Goal: Task Accomplishment & Management: Complete application form

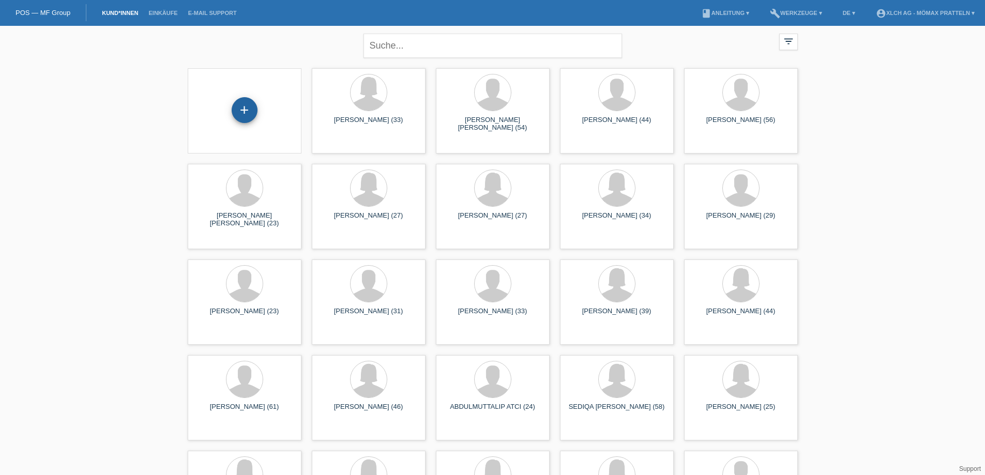
click at [248, 103] on div "+" at bounding box center [245, 110] width 26 height 26
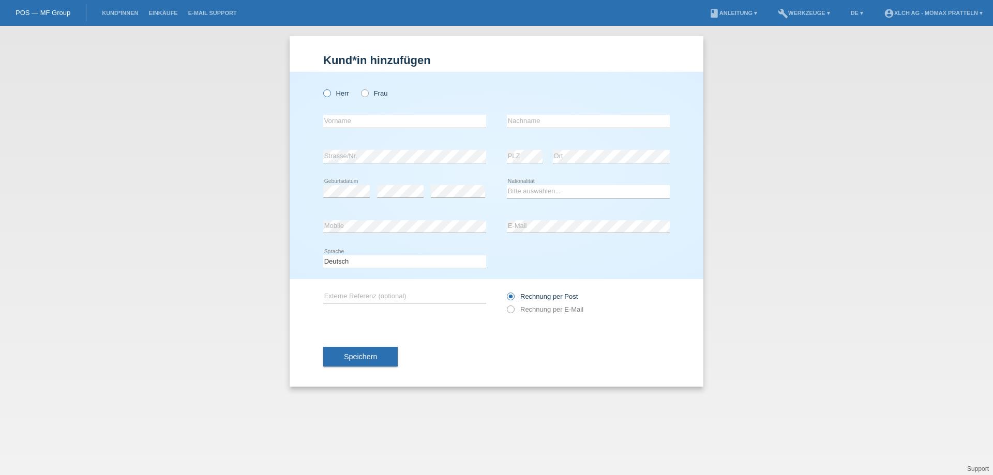
click at [334, 96] on label "Herr" at bounding box center [336, 93] width 26 height 8
click at [330, 96] on input "Herr" at bounding box center [326, 92] width 7 height 7
radio input "true"
click at [349, 121] on input "text" at bounding box center [404, 121] width 163 height 13
type input "SHPAT"
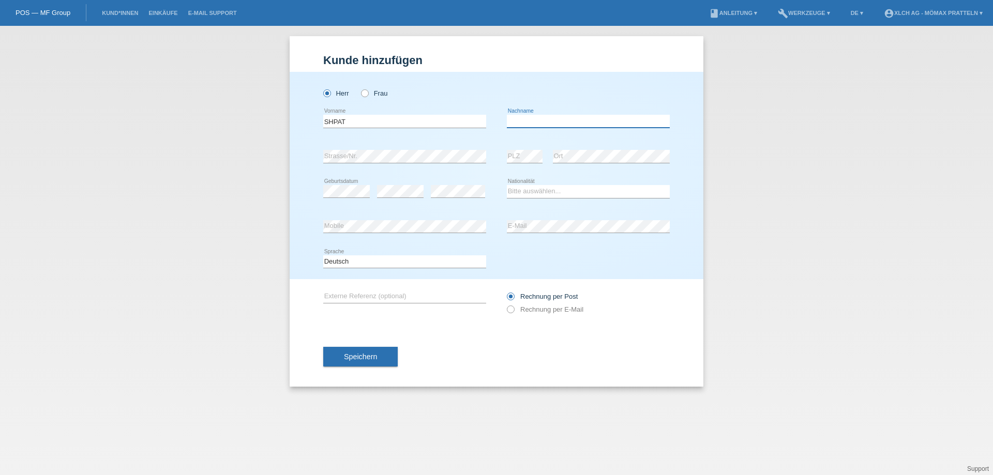
click at [534, 118] on input "text" at bounding box center [588, 121] width 163 height 13
type input "DURAKU"
click at [394, 199] on div "error" at bounding box center [400, 191] width 47 height 35
click at [510, 188] on select "Bitte auswählen... Schweiz Deutschland Liechtenstein Österreich ------------ Af…" at bounding box center [588, 191] width 163 height 12
select select "XK"
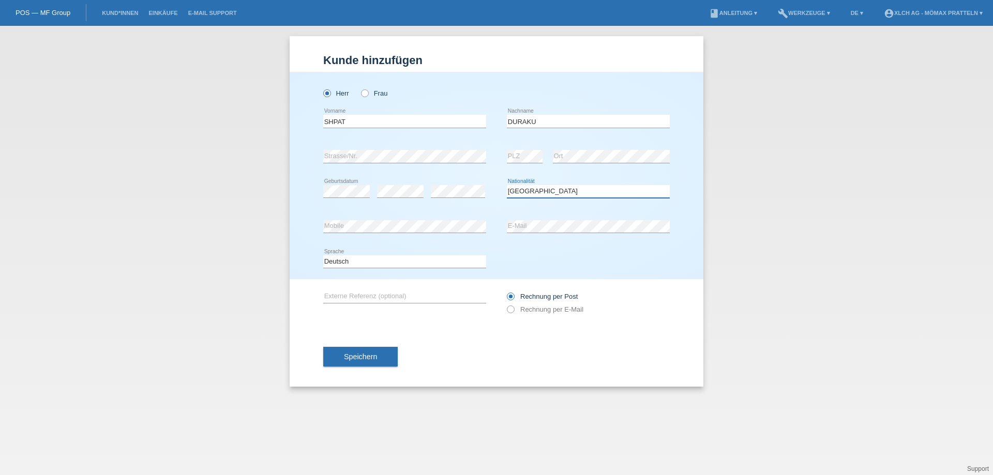
click at [507, 185] on select "Bitte auswählen... Schweiz Deutschland Liechtenstein Österreich ------------ Af…" at bounding box center [588, 191] width 163 height 12
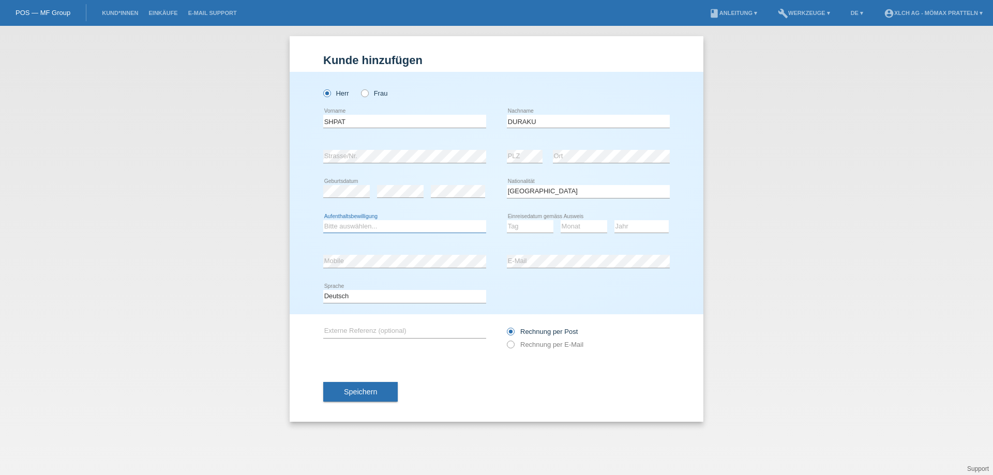
click at [351, 225] on select "Bitte auswählen... C B B - Flüchtlingsstatus Andere" at bounding box center [404, 226] width 163 height 12
select select "C"
click at [323, 220] on select "Bitte auswählen... C B B - Flüchtlingsstatus Andere" at bounding box center [404, 226] width 163 height 12
click at [516, 228] on select "Tag 01 02 03 04 05 06 07 08 09 10 11" at bounding box center [530, 226] width 47 height 12
select select "27"
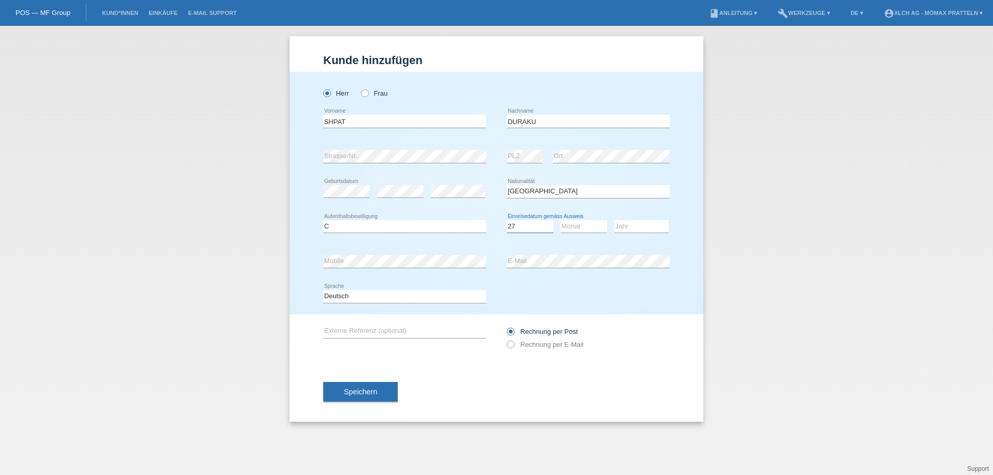
click at [507, 220] on select "Tag 01 02 03 04 05 06 07 08 09 10 11" at bounding box center [530, 226] width 47 height 12
click at [582, 221] on select "Monat 01 02 03 04 05 06 07 08 09 10 11" at bounding box center [584, 226] width 47 height 12
select select "10"
click at [561, 220] on select "Monat 01 02 03 04 05 06 07 08 09 10 11" at bounding box center [584, 226] width 47 height 12
click at [645, 228] on select "Jahr 2025 2024 2023 2022 2021 2020 2019 2018 2017 2016 2015 2014 2013 2012 2011…" at bounding box center [641, 226] width 54 height 12
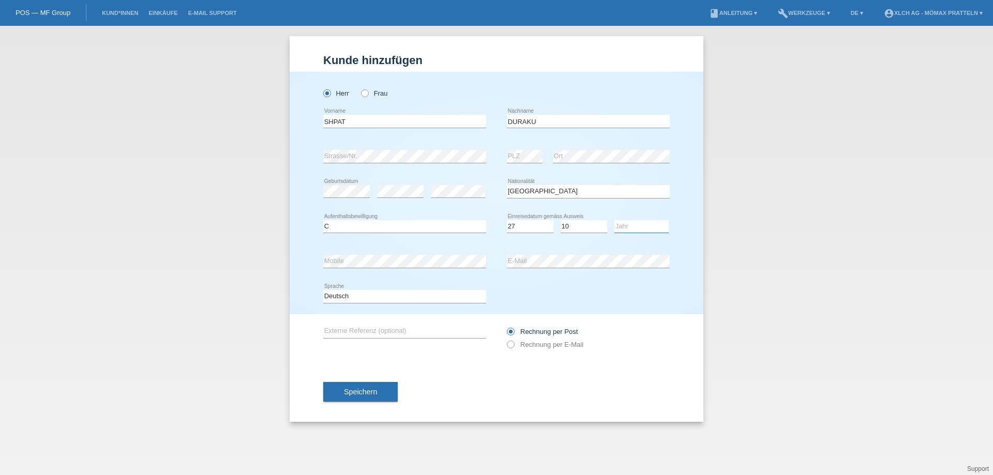
select select "1998"
click at [614, 220] on select "Jahr 2025 2024 2023 2022 2021 2020 2019 2018 2017 2016 2015 2014 2013 2012 2011…" at bounding box center [641, 226] width 54 height 12
click at [519, 347] on label "Rechnung per E-Mail" at bounding box center [545, 345] width 77 height 8
click at [514, 347] on input "Rechnung per E-Mail" at bounding box center [510, 347] width 7 height 13
radio input "true"
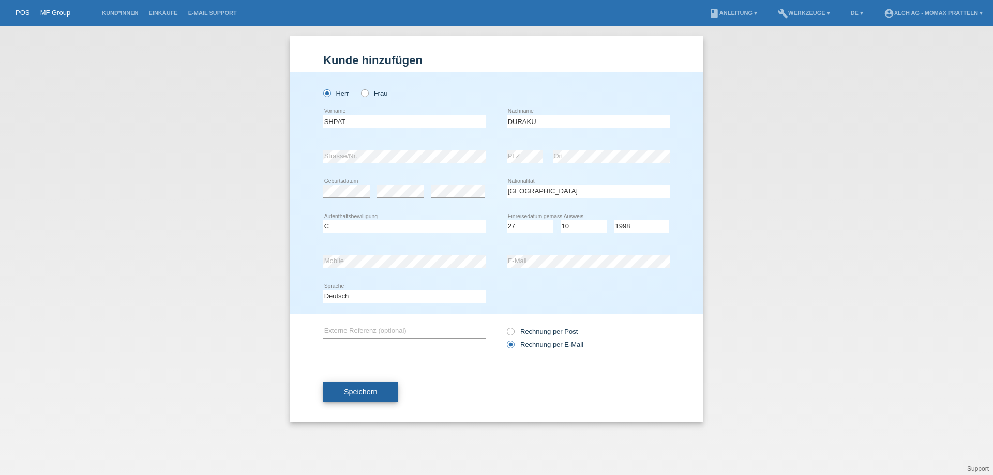
click at [382, 389] on button "Speichern" at bounding box center [360, 392] width 74 height 20
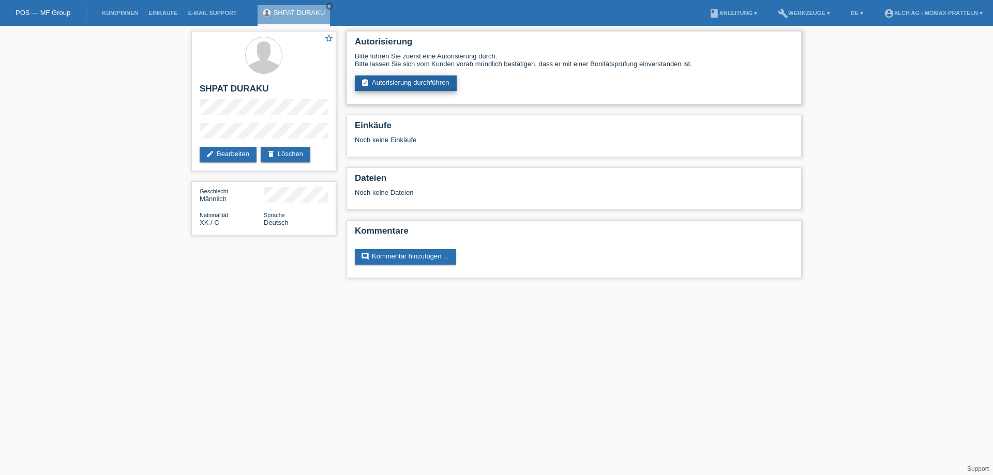
click at [432, 80] on link "assignment_turned_in Autorisierung durchführen" at bounding box center [406, 84] width 102 height 16
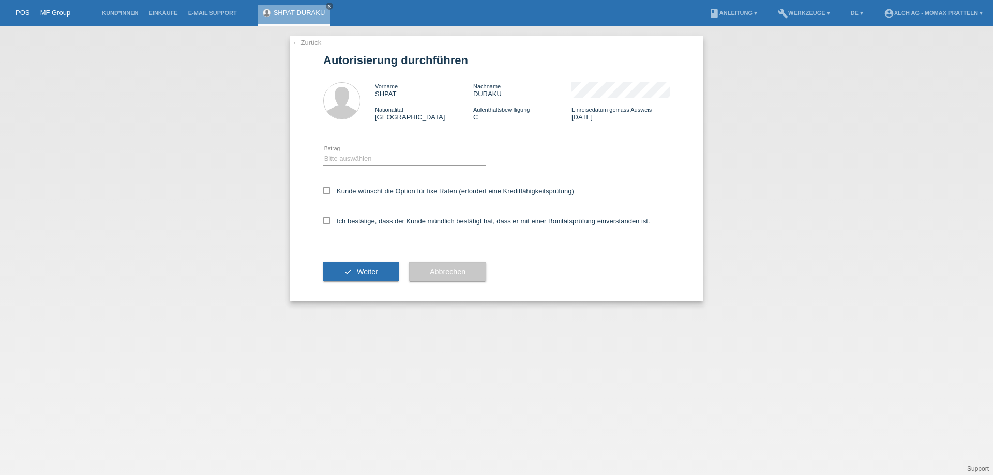
click at [440, 165] on icon at bounding box center [404, 165] width 163 height 1
click at [357, 152] on div "Bitte auswählen CHF 1.00 - CHF 499.00 CHF 500.00 - CHF 1'999.00 CHF 2'000.00 - …" at bounding box center [404, 159] width 163 height 35
click at [373, 157] on select "Bitte auswählen CHF 1.00 - CHF 499.00 CHF 500.00 - CHF 1'999.00 CHF 2'000.00 - …" at bounding box center [404, 159] width 163 height 12
click at [400, 173] on div "Bitte auswählen CHF 1.00 - CHF 499.00 CHF 500.00 - CHF 1'999.00 CHF 2'000.00 - …" at bounding box center [404, 159] width 163 height 35
click at [400, 162] on select "Bitte auswählen CHF 1.00 - CHF 499.00 CHF 500.00 - CHF 1'999.00 CHF 2'000.00 - …" at bounding box center [404, 159] width 163 height 12
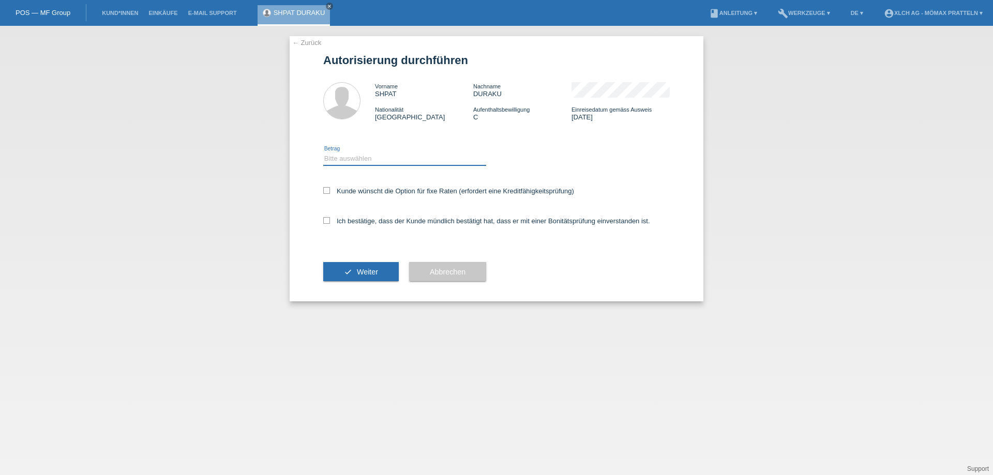
select select "3"
click at [323, 153] on select "Bitte auswählen CHF 1.00 - CHF 499.00 CHF 500.00 - CHF 1'999.00 CHF 2'000.00 - …" at bounding box center [404, 159] width 163 height 12
click at [381, 195] on div "Kunde wünscht die Option für fixe Raten (erfordert eine Kreditfähigkeitsprüfung)" at bounding box center [496, 192] width 347 height 30
click at [382, 218] on label "Ich bestätige, dass der Kunde mündlich bestätigt hat, dass er mit einer Bonität…" at bounding box center [486, 221] width 327 height 8
click at [330, 218] on input "Ich bestätige, dass der Kunde mündlich bestätigt hat, dass er mit einer Bonität…" at bounding box center [326, 220] width 7 height 7
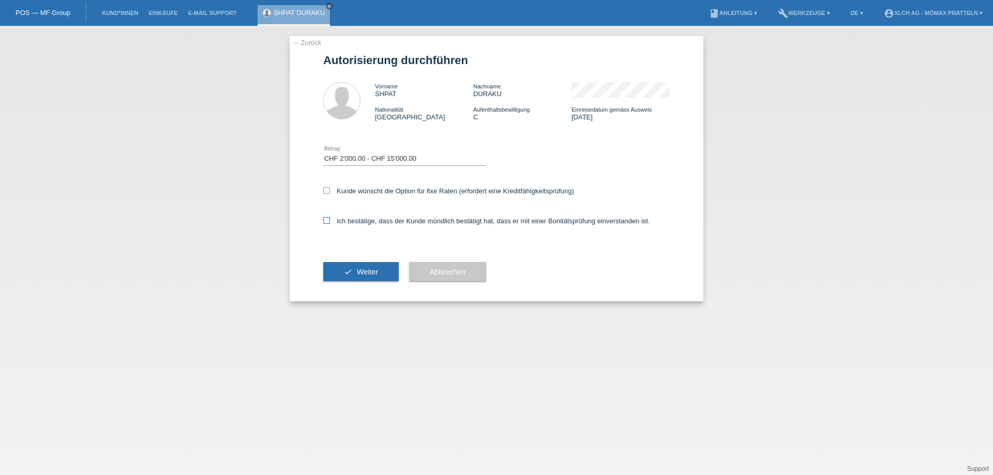
checkbox input "true"
click at [403, 185] on div "Kunde wünscht die Option für fixe Raten (erfordert eine Kreditfähigkeitsprüfung)" at bounding box center [496, 192] width 347 height 30
click at [399, 193] on label "Kunde wünscht die Option für fixe Raten (erfordert eine Kreditfähigkeitsprüfung)" at bounding box center [448, 191] width 251 height 8
click at [330, 193] on input "Kunde wünscht die Option für fixe Raten (erfordert eine Kreditfähigkeitsprüfung)" at bounding box center [326, 190] width 7 height 7
checkbox input "true"
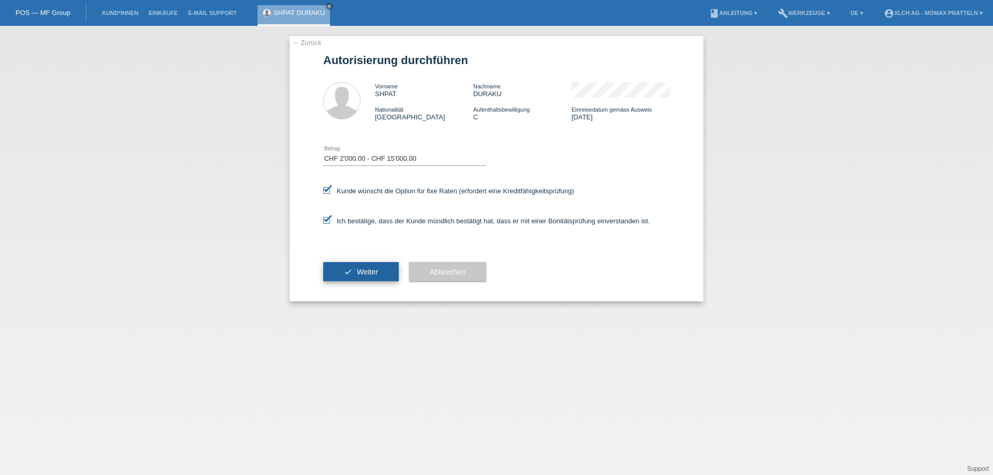
click at [377, 267] on button "check Weiter" at bounding box center [361, 272] width 76 height 20
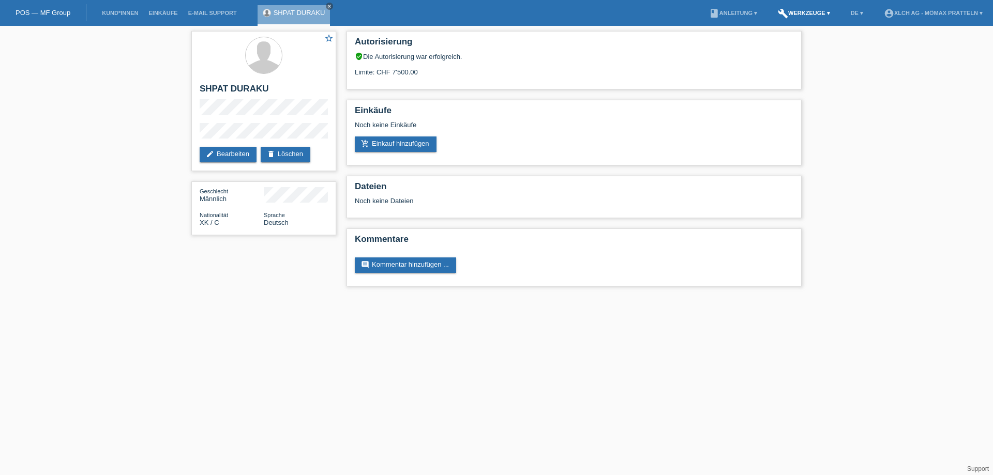
click at [809, 12] on link "build Werkzeuge ▾" at bounding box center [804, 13] width 63 height 6
click at [787, 39] on span "Raten-Kalkulator" at bounding box center [802, 39] width 53 height 12
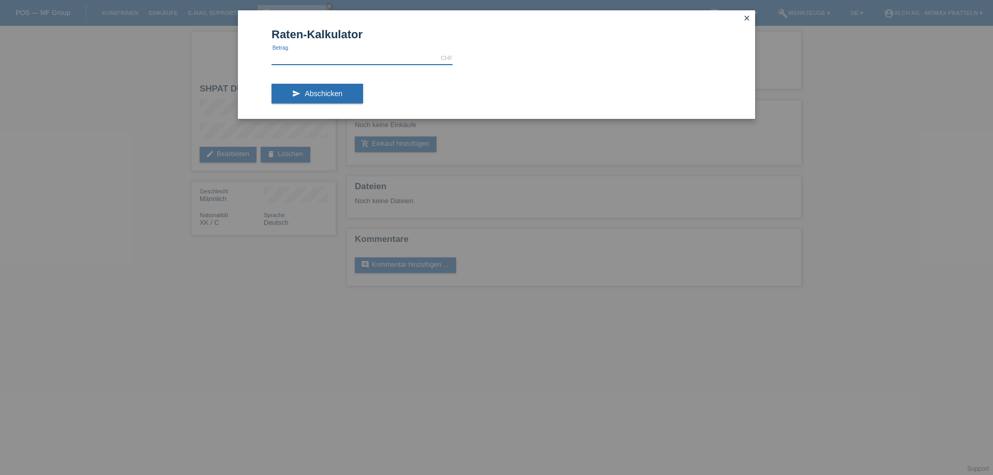
click at [322, 63] on input "text" at bounding box center [362, 58] width 181 height 13
type input "2369.00"
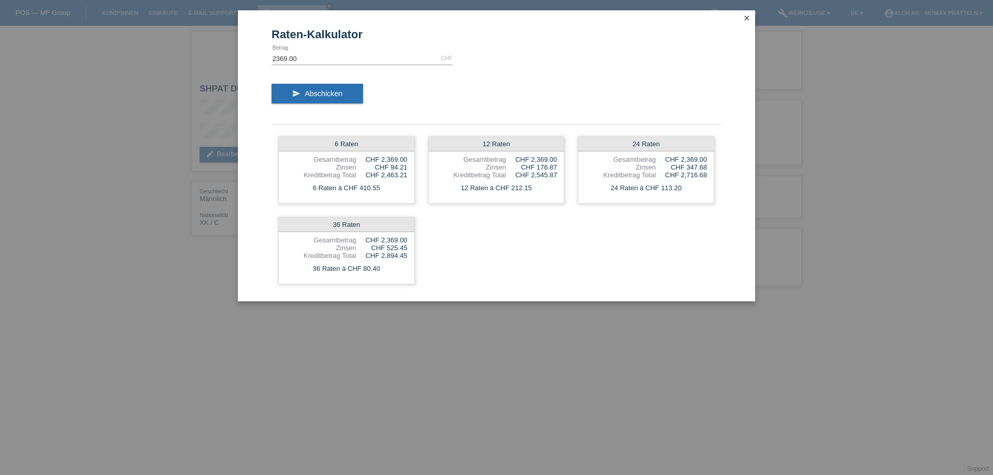
click at [744, 17] on icon "close" at bounding box center [747, 18] width 8 height 8
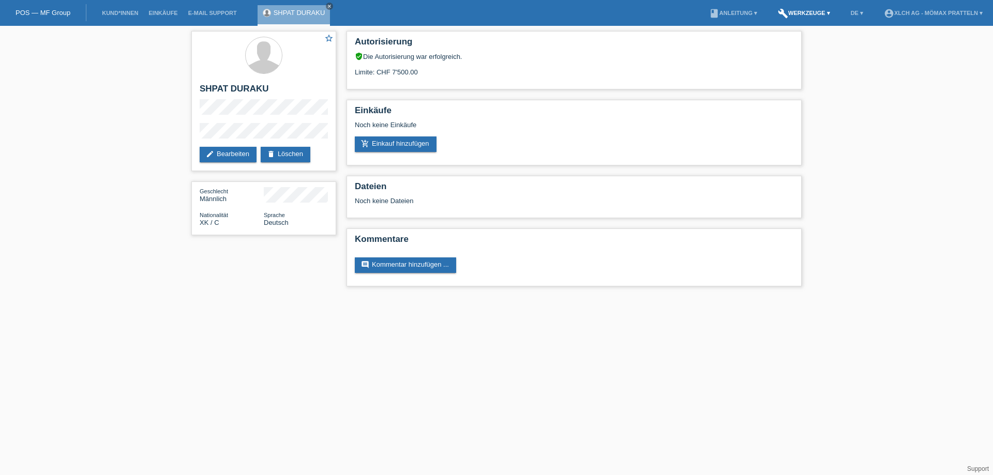
click at [802, 12] on link "build Werkzeuge ▾" at bounding box center [804, 13] width 63 height 6
click at [782, 41] on span "Raten-Kalkulator" at bounding box center [802, 39] width 53 height 12
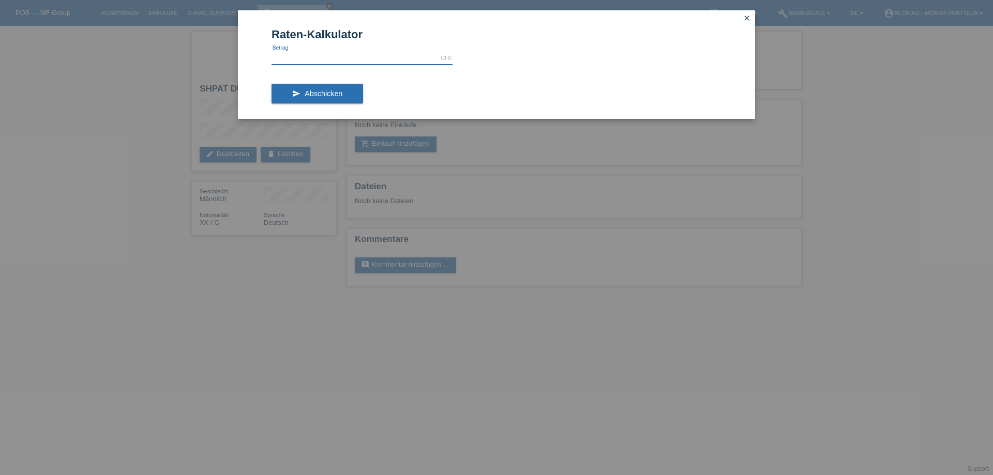
click at [363, 62] on input "text" at bounding box center [362, 58] width 181 height 13
type input "2369.00"
click at [315, 90] on span "Abschicken" at bounding box center [324, 93] width 38 height 8
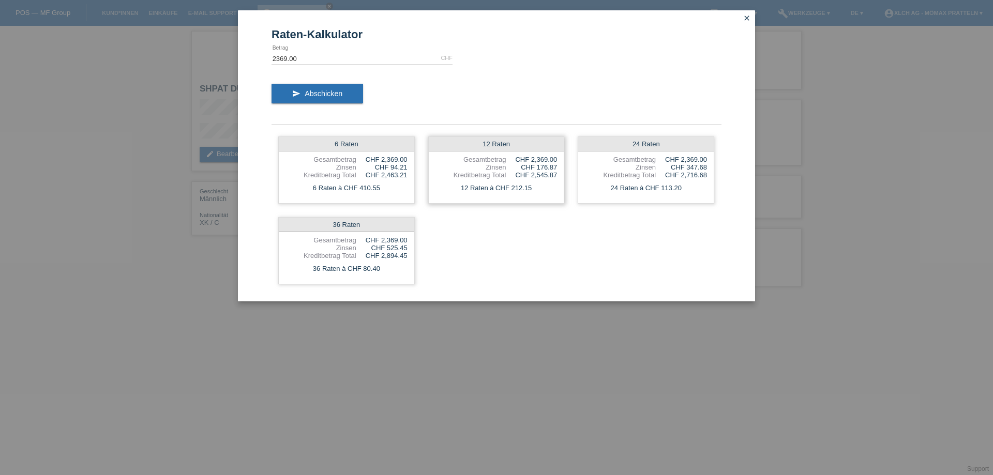
click at [547, 162] on div "12 Raten Gesamtbetrag CHF 2,369.00 Zinsen CHF 176.87 Kreditbetrag Total CHF 2,5…" at bounding box center [496, 170] width 137 height 67
click at [552, 164] on div "CHF 176.87" at bounding box center [531, 167] width 51 height 8
click at [750, 15] on icon "close" at bounding box center [747, 18] width 8 height 8
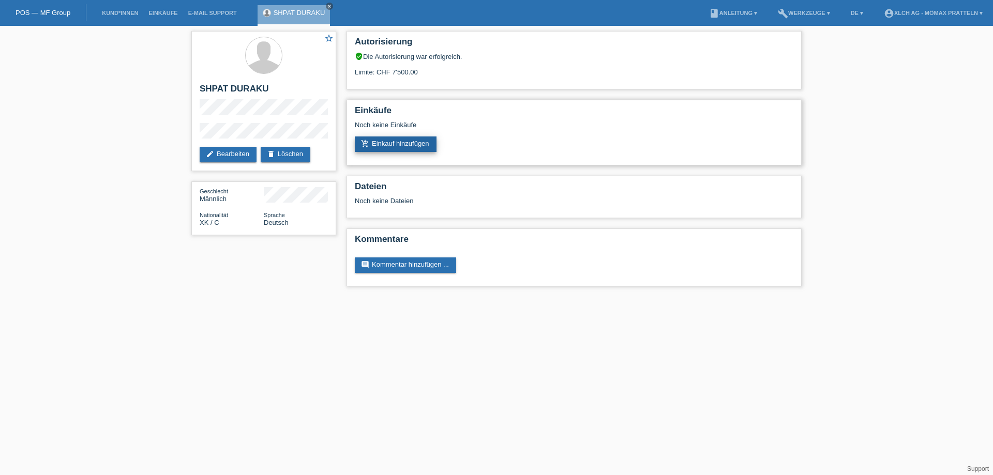
click at [408, 144] on link "add_shopping_cart Einkauf hinzufügen" at bounding box center [396, 145] width 82 height 16
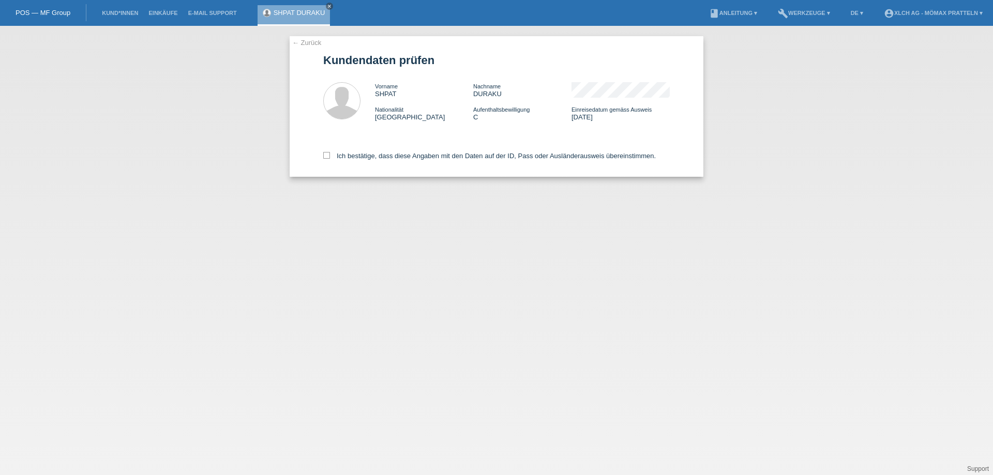
click at [289, 17] on div "SHPAT DURAKU close" at bounding box center [294, 15] width 73 height 21
click at [299, 41] on link "← Zurück" at bounding box center [306, 43] width 29 height 8
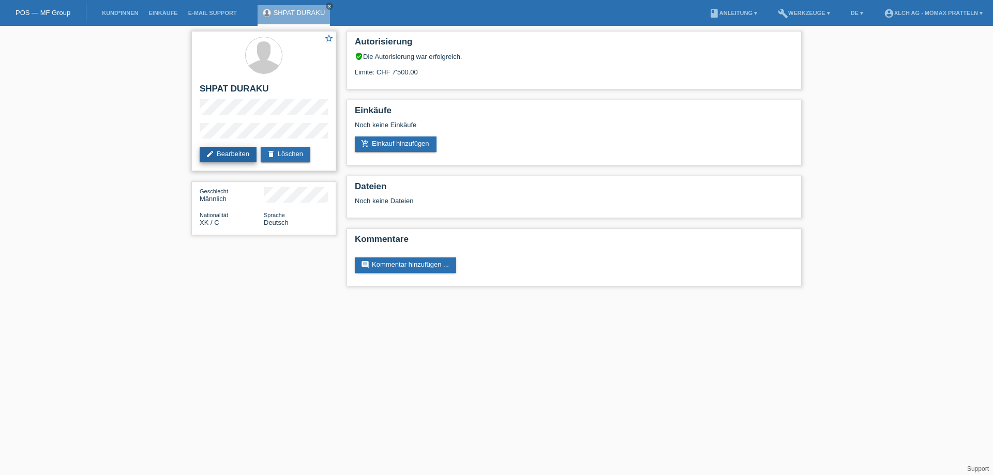
click at [208, 154] on icon "edit" at bounding box center [210, 154] width 8 height 8
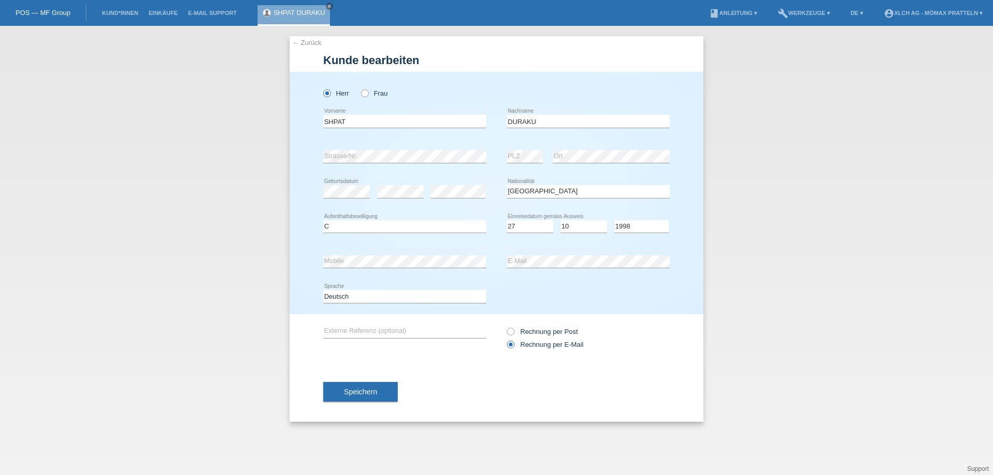
select select "XK"
select select "C"
select select "27"
select select "10"
select select "1998"
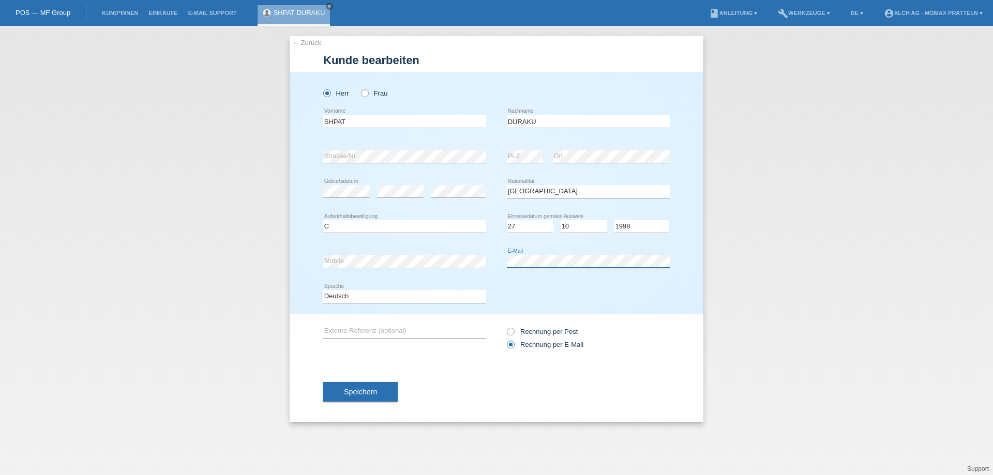
click at [40, 337] on div "← Zurück Kunde bearbeiten Herr Frau SHPAT error Vorname DURAKU" at bounding box center [496, 250] width 993 height 449
click at [104, 251] on div "← Zurück Kunde bearbeiten Herr Frau SHPAT error Vorname DURAKU" at bounding box center [496, 250] width 993 height 449
click at [46, 141] on div "← Zurück Kunde bearbeiten Herr Frau SHPAT error Vorname DURAKU" at bounding box center [496, 250] width 993 height 449
click at [371, 390] on span "Speichern" at bounding box center [360, 392] width 33 height 8
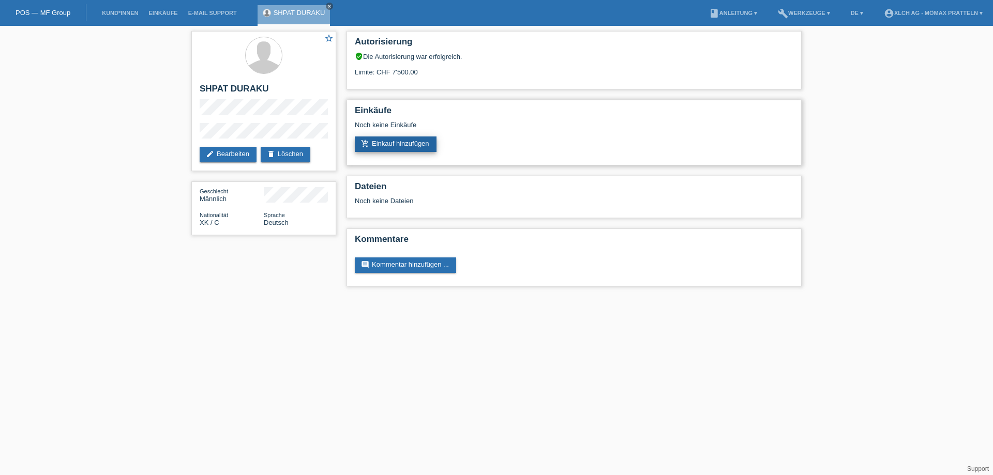
click at [399, 144] on link "add_shopping_cart Einkauf hinzufügen" at bounding box center [396, 145] width 82 height 16
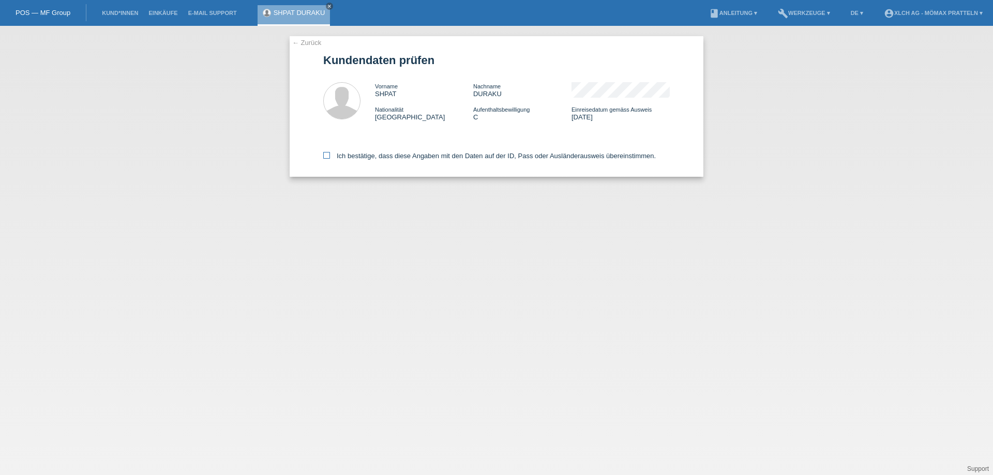
click at [367, 159] on label "Ich bestätige, dass diese Angaben mit den Daten auf der ID, Pass oder Ausländer…" at bounding box center [489, 156] width 333 height 8
click at [330, 159] on input "Ich bestätige, dass diese Angaben mit den Daten auf der ID, Pass oder Ausländer…" at bounding box center [326, 155] width 7 height 7
checkbox input "true"
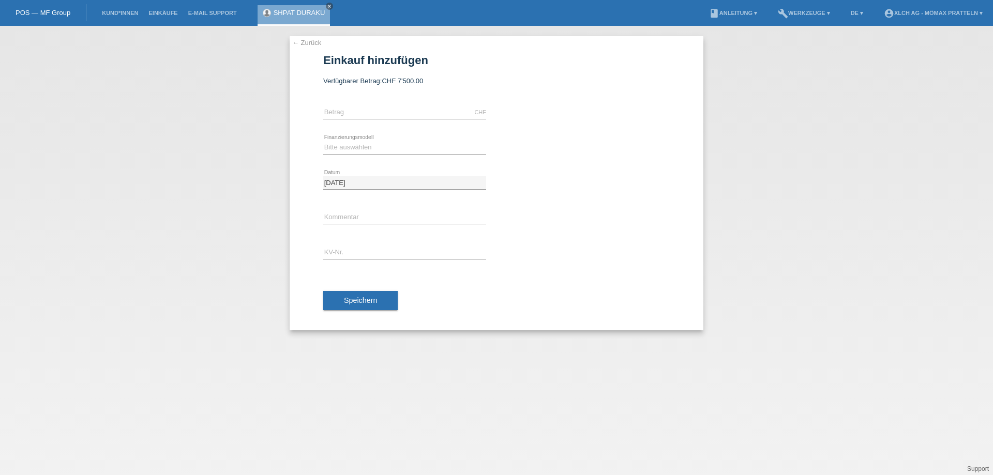
click at [366, 106] on div "CHF error [GEOGRAPHIC_DATA]" at bounding box center [404, 112] width 163 height 35
click at [365, 117] on input "text" at bounding box center [404, 112] width 163 height 13
type input "2369.40"
click at [358, 144] on select "Bitte auswählen Kauf auf Rechnung mit Teilzahlungsoption Fixe Raten - Zinsübern…" at bounding box center [404, 147] width 163 height 12
select select "113"
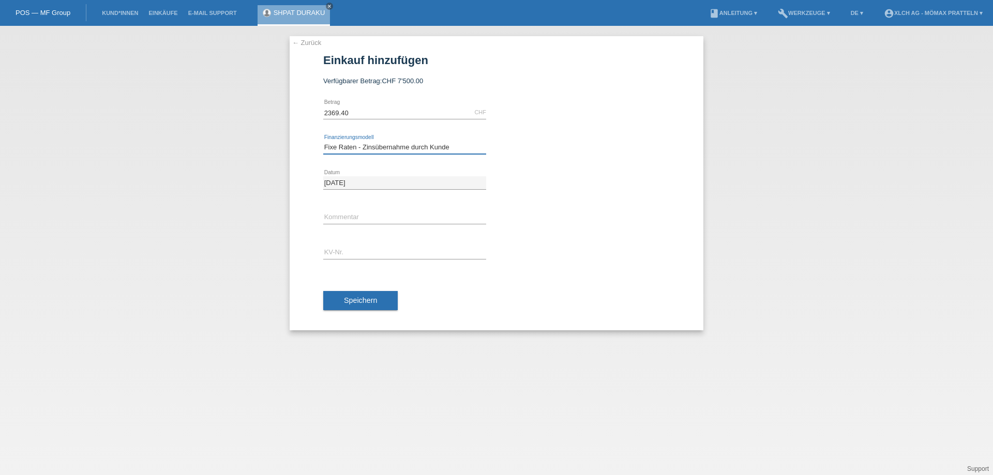
click at [323, 141] on select "Bitte auswählen Kauf auf Rechnung mit Teilzahlungsoption Fixe Raten - Zinsübern…" at bounding box center [404, 147] width 163 height 12
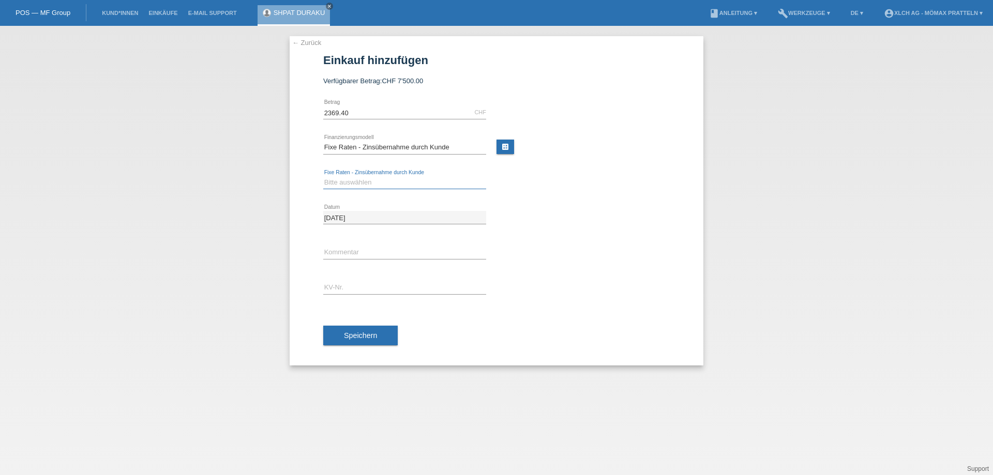
click at [373, 184] on select "Bitte auswählen 6 Raten 12 Raten 24 Raten 36 Raten" at bounding box center [404, 182] width 163 height 12
select select "325"
click at [323, 176] on select "Bitte auswählen 6 Raten 12 Raten 24 Raten 36 Raten" at bounding box center [404, 182] width 163 height 12
click at [358, 282] on input "text" at bounding box center [404, 287] width 163 height 13
type input "PJMZAG"
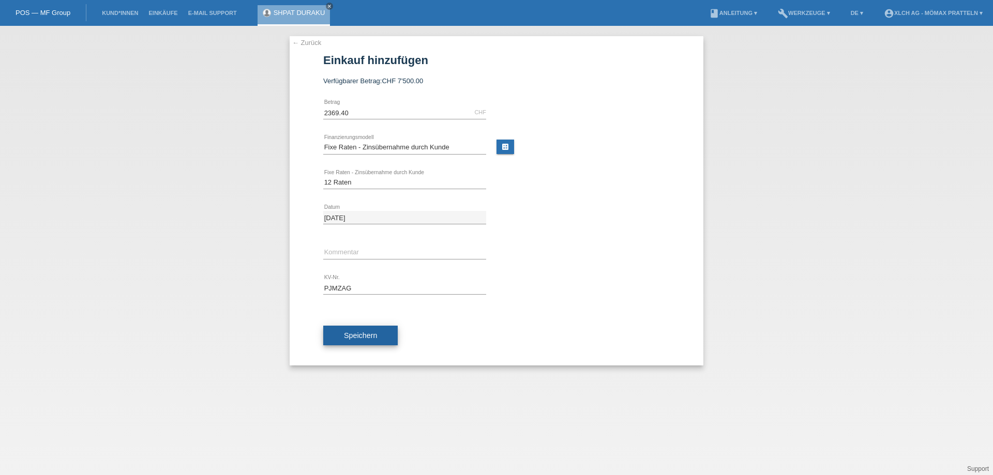
click at [354, 330] on button "Speichern" at bounding box center [360, 336] width 74 height 20
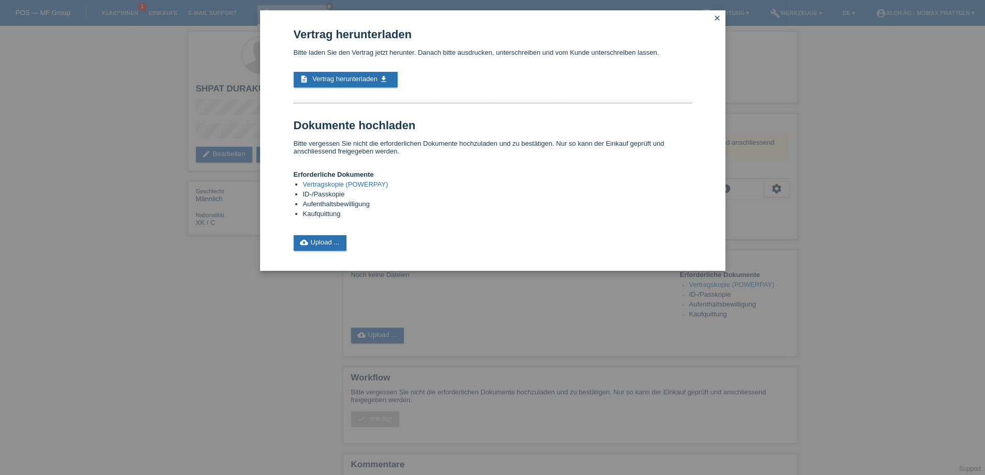
click at [373, 184] on link "Vertragskopie (POWERPAY)" at bounding box center [345, 184] width 85 height 8
click at [324, 245] on link "cloud_upload Upload ..." at bounding box center [320, 243] width 53 height 16
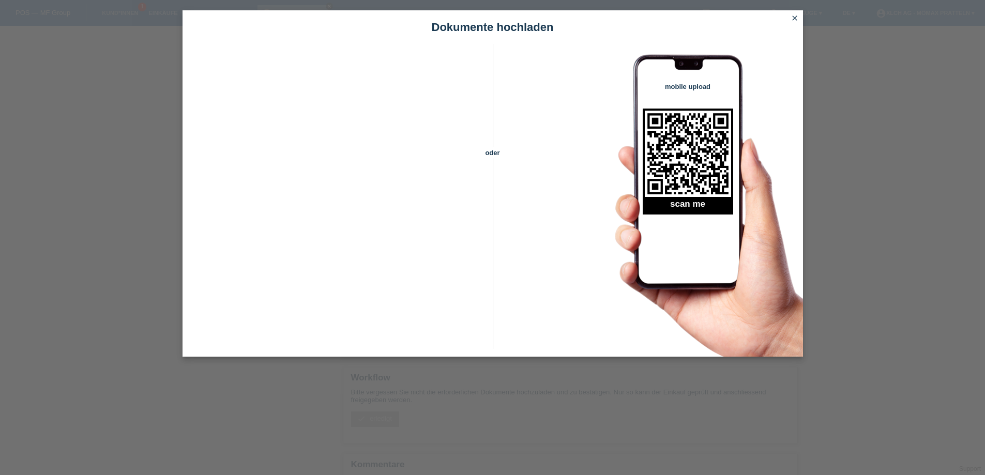
click at [795, 19] on icon "close" at bounding box center [795, 18] width 8 height 8
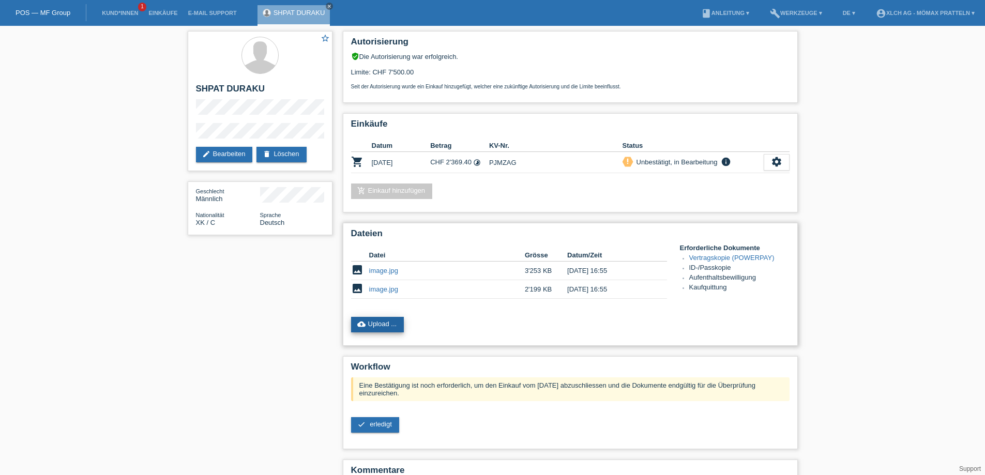
click at [367, 330] on link "cloud_upload Upload ..." at bounding box center [377, 325] width 53 height 16
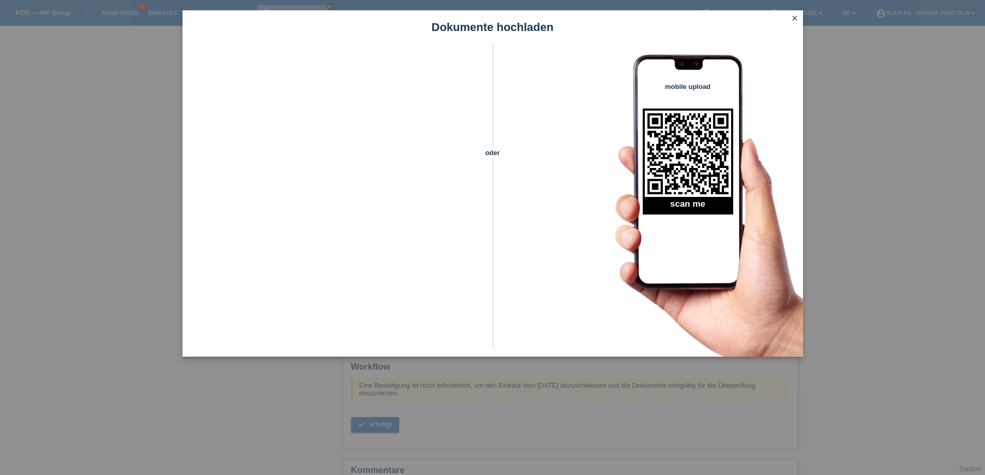
click at [792, 14] on icon "close" at bounding box center [795, 18] width 8 height 8
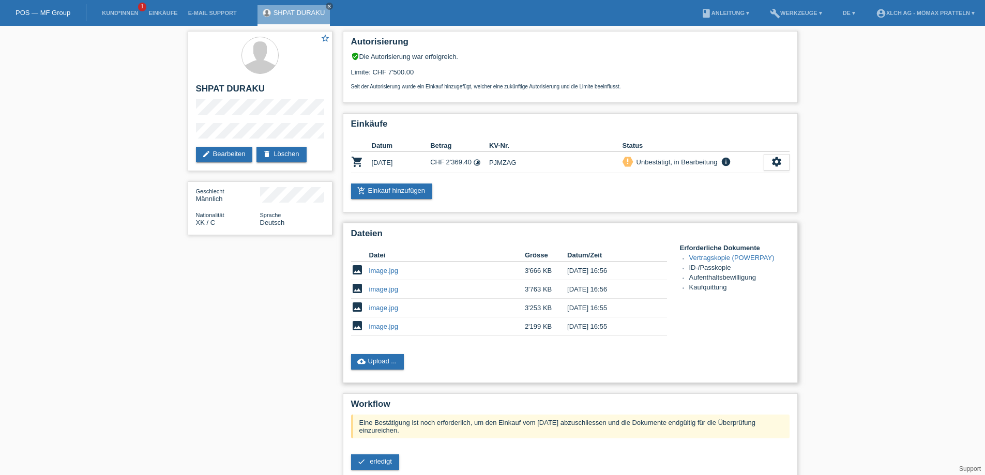
click at [387, 270] on link "image.jpg" at bounding box center [383, 271] width 29 height 8
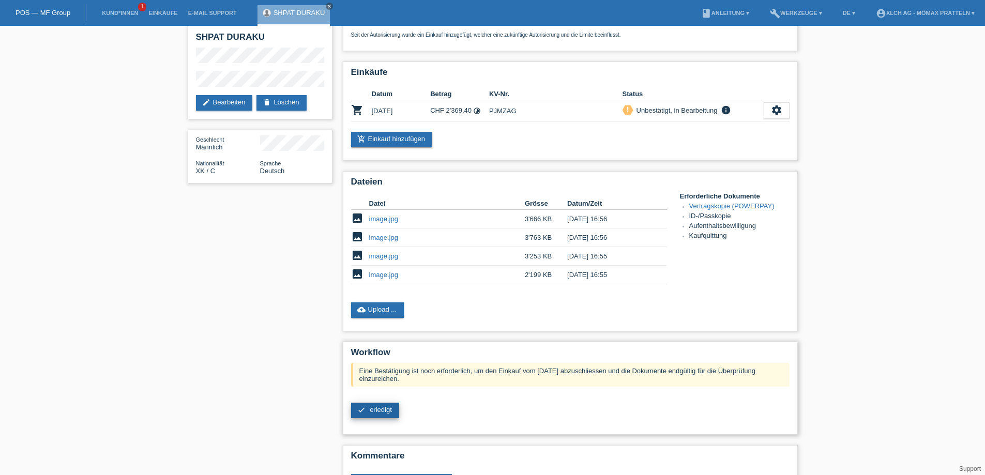
click at [390, 415] on link "check erledigt" at bounding box center [375, 411] width 48 height 16
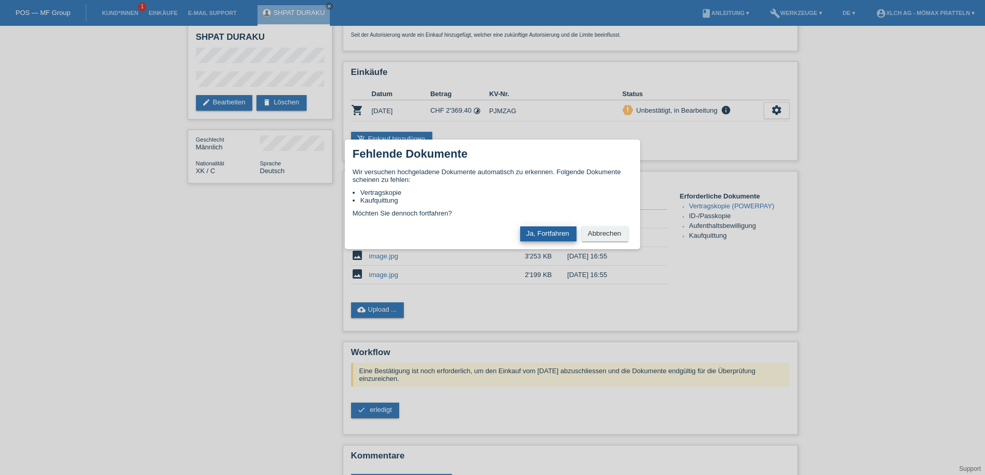
click at [549, 235] on button "Ja, Fortfahren" at bounding box center [548, 234] width 56 height 15
